Goal: Task Accomplishment & Management: Manage account settings

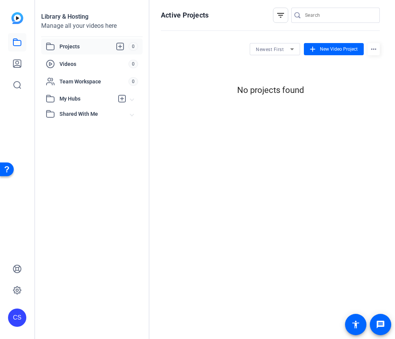
click at [16, 314] on div "CS" at bounding box center [17, 318] width 18 height 18
click at [51, 312] on div "Marketing" at bounding box center [57, 315] width 44 height 8
click at [18, 317] on div "CS" at bounding box center [17, 318] width 18 height 18
click at [18, 317] on div "CS" at bounding box center [22, 311] width 18 height 18
click at [18, 289] on icon at bounding box center [17, 290] width 2 height 2
